Goal: Check status: Check status

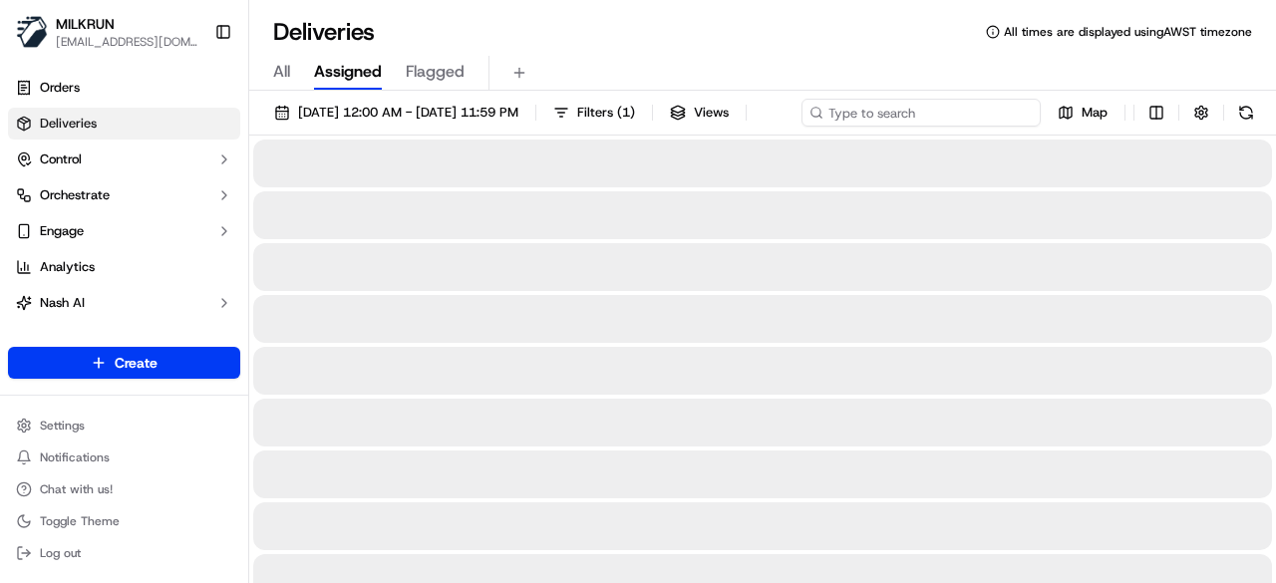
click at [937, 104] on div "23/09/2025 12:00 AM - 23/09/2025 11:59 PM Filters ( 1 ) Views Map" at bounding box center [762, 117] width 1027 height 37
paste input "9cbce013-2186-4c72-abc9-a338a082ef6e"
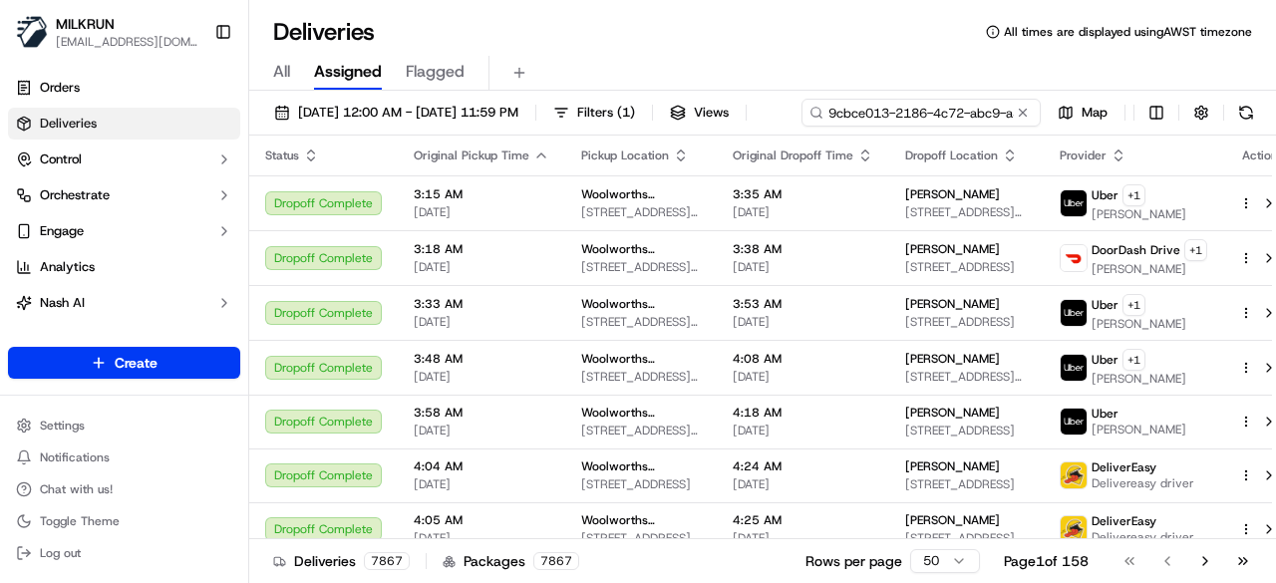
scroll to position [0, 91]
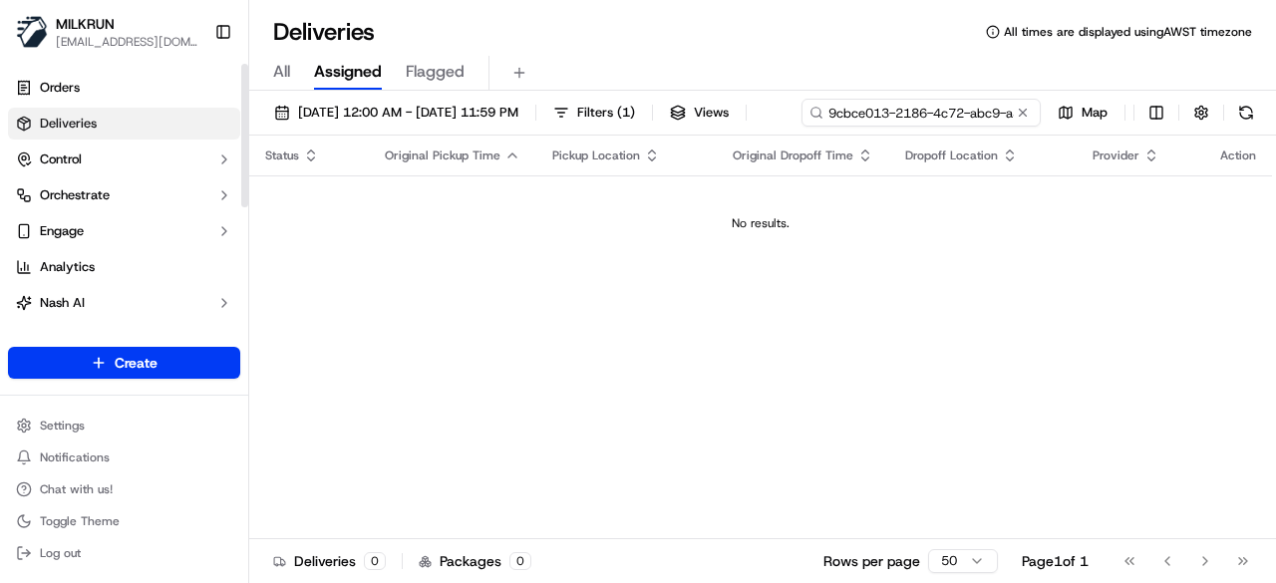
drag, startPoint x: 349, startPoint y: 141, endPoint x: 245, endPoint y: 144, distance: 103.7
click at [245, 144] on div "MILKRUN pmonzon@woolworths.com.au Toggle Sidebar Orders Deliveries Control Orch…" at bounding box center [638, 291] width 1276 height 583
click at [802, 127] on input "9cbce013-2186-4c72-abc9-a338a082ef6e" at bounding box center [921, 113] width 239 height 28
type input "9cbce013-2186-4c72-abc9-a338a082ef6e"
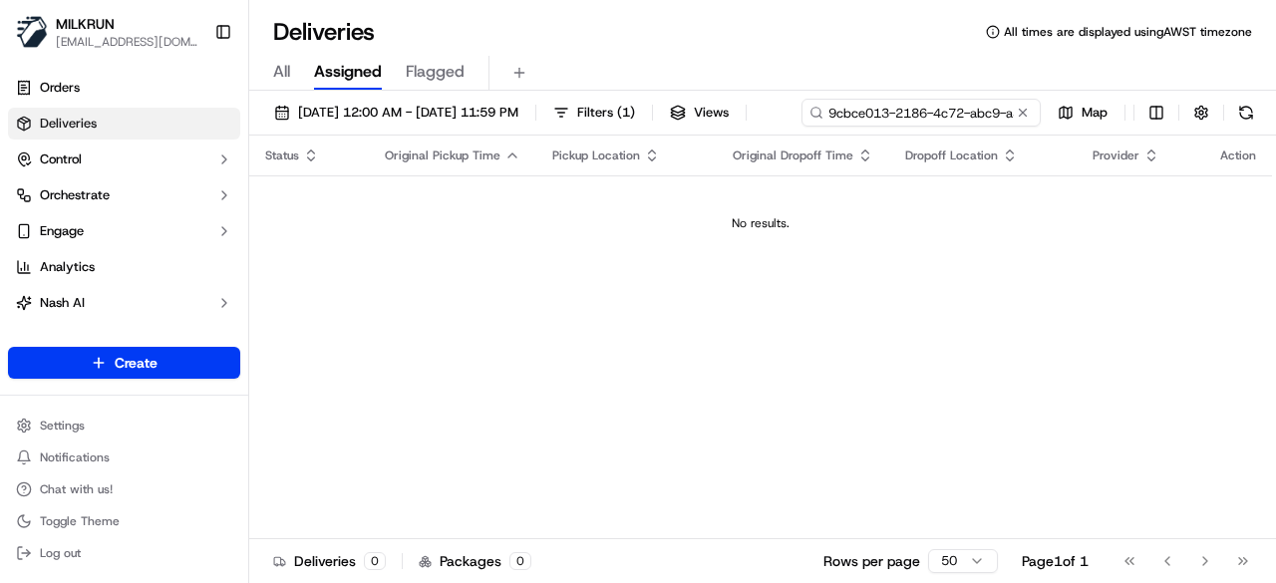
scroll to position [0, 91]
drag, startPoint x: 289, startPoint y: 145, endPoint x: 583, endPoint y: 133, distance: 294.3
click at [583, 133] on div "23/09/2025 12:00 AM - 23/09/2025 11:59 PM Filters ( 1 ) Views 9cbce013-2186-4c7…" at bounding box center [762, 117] width 1027 height 37
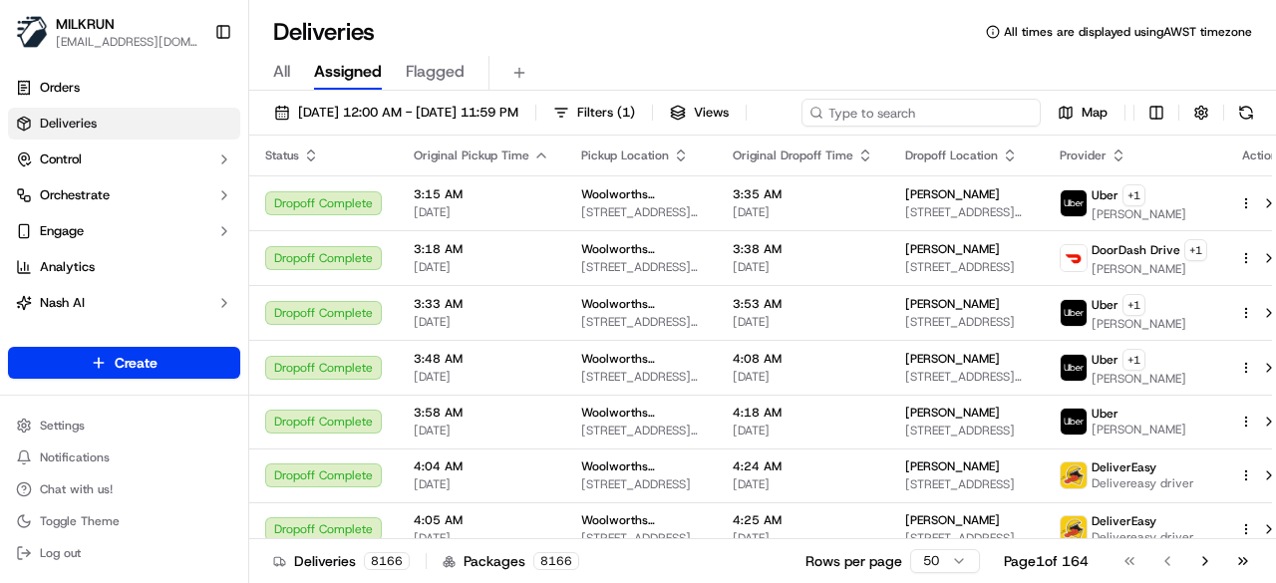
click at [802, 127] on input at bounding box center [921, 113] width 239 height 28
paste input "9cbce013-2186-4c72-abc9-a338a082ef6e"
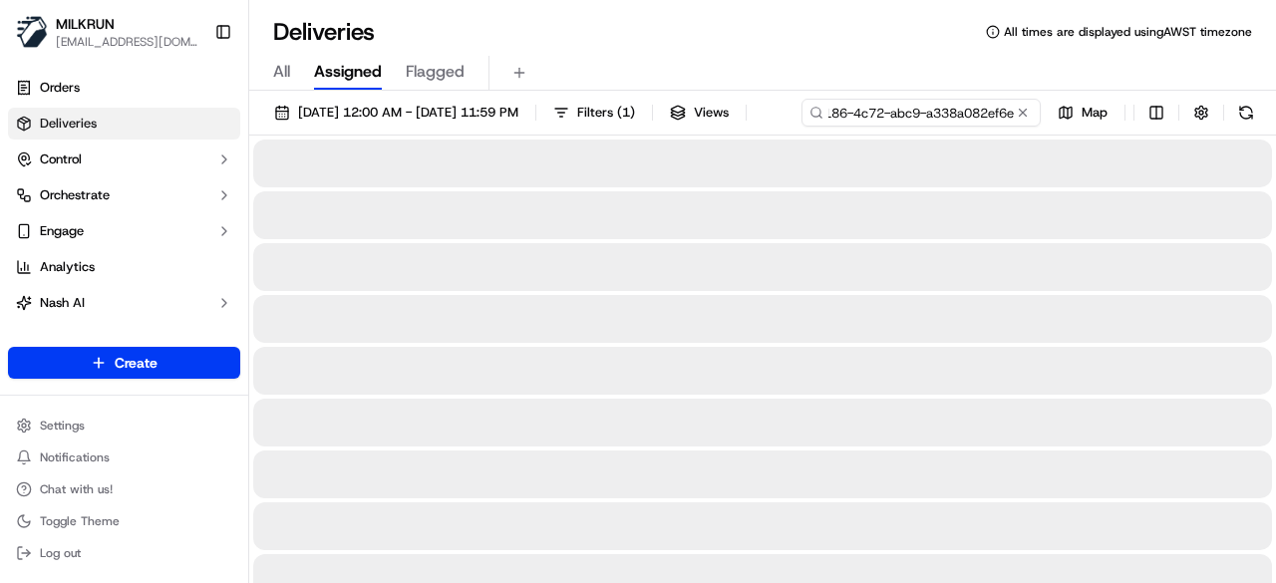
type input "9cbce013-2186-4c72-abc9-a338a082ef6e"
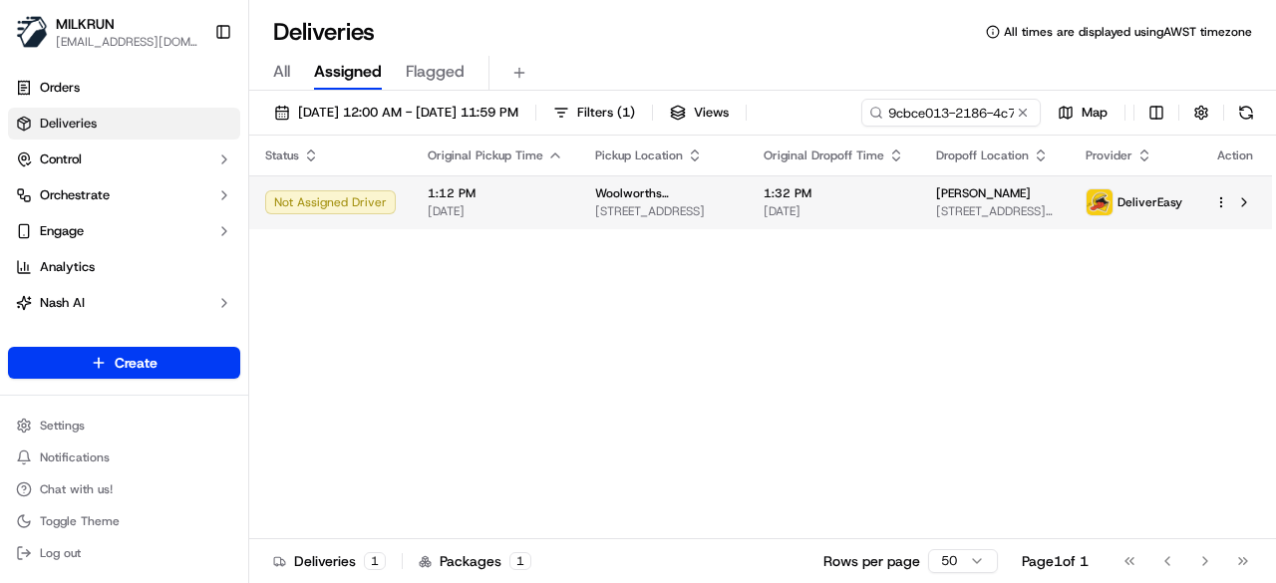
click at [549, 263] on div "Status Original Pickup Time Pickup Location Original Dropoff Time Dropoff Locat…" at bounding box center [760, 338] width 1023 height 404
click at [566, 220] on td "1:12 PM 23/09/2025" at bounding box center [495, 202] width 167 height 54
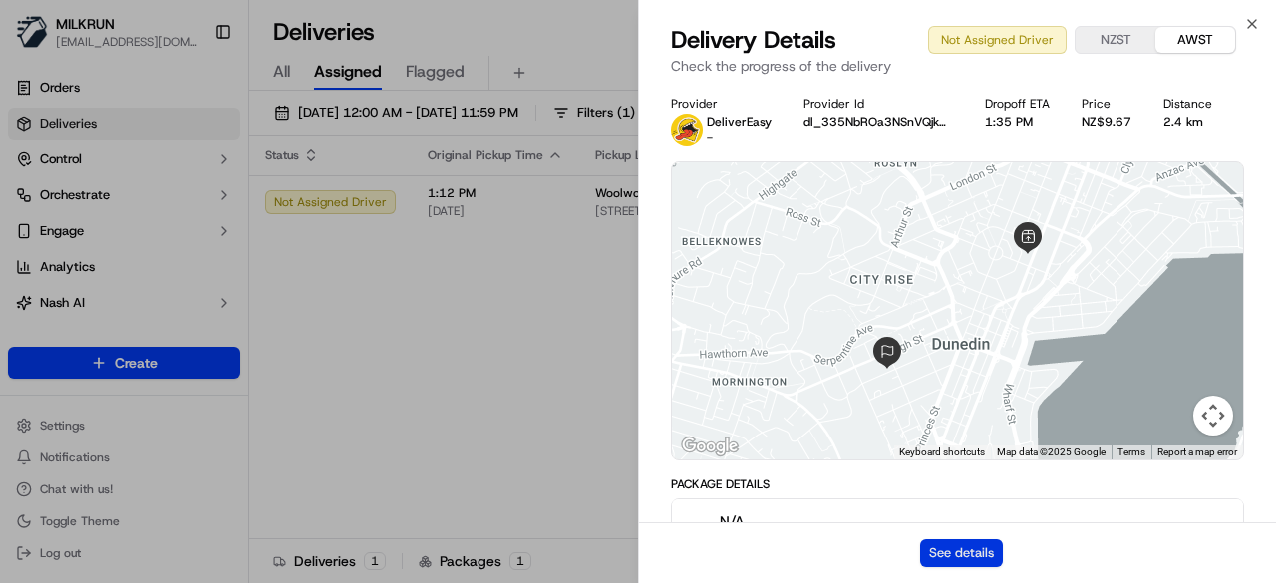
click at [985, 551] on button "See details" at bounding box center [961, 553] width 83 height 28
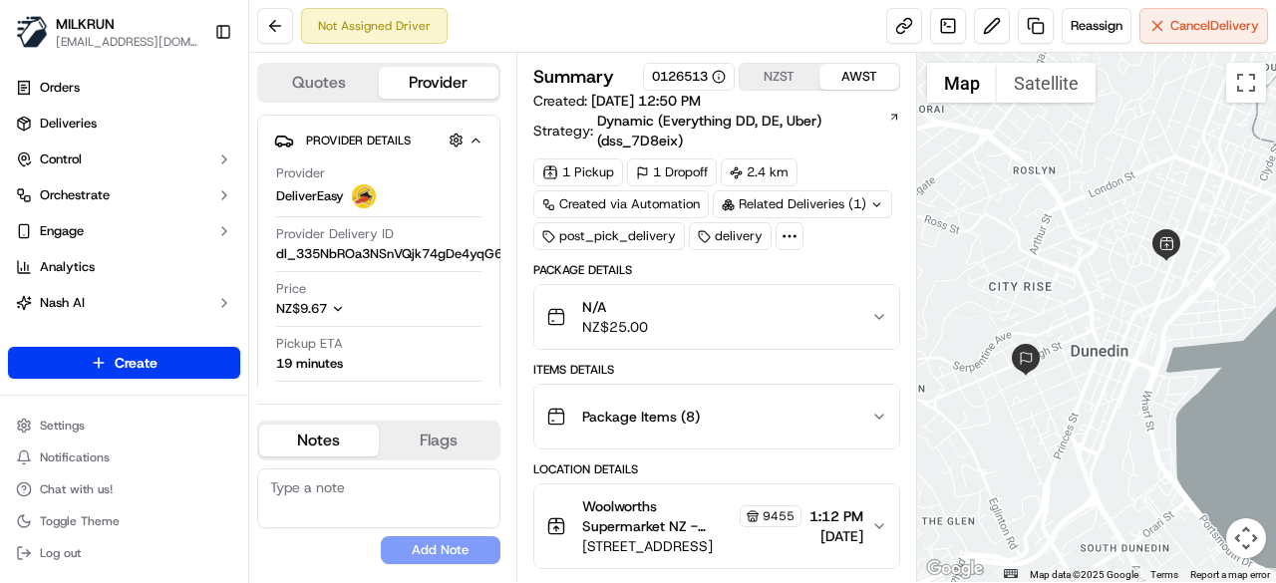
drag, startPoint x: 752, startPoint y: 342, endPoint x: 738, endPoint y: 469, distance: 127.4
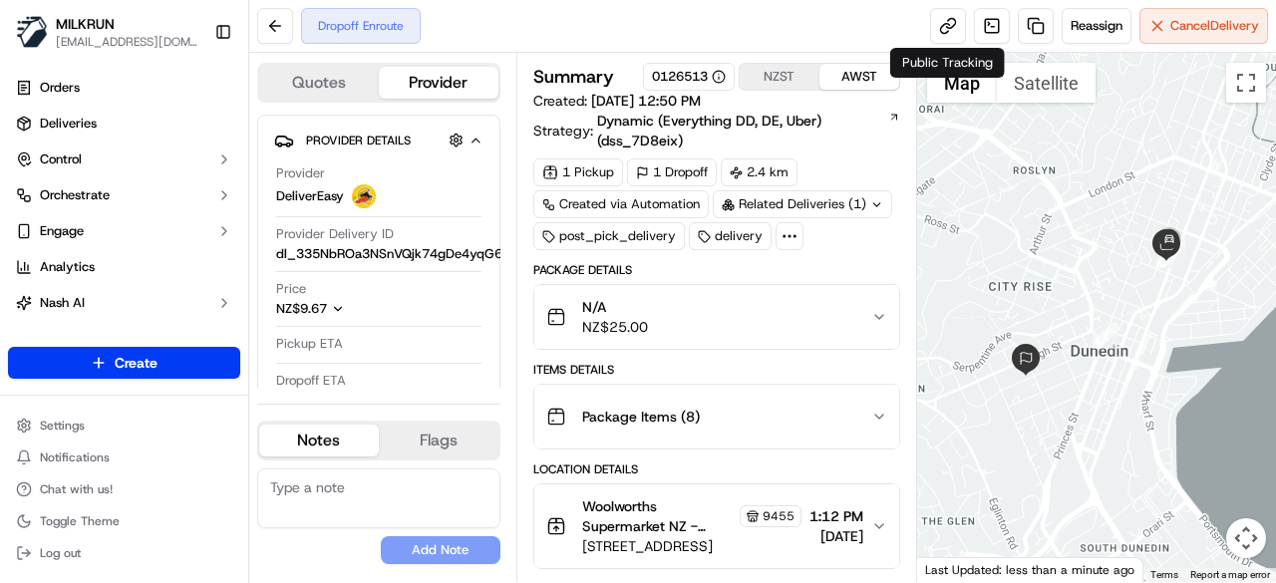
click at [782, 3] on div "Dropoff Enroute Reassign Cancel Delivery" at bounding box center [762, 26] width 1027 height 53
